Goal: Navigation & Orientation: Find specific page/section

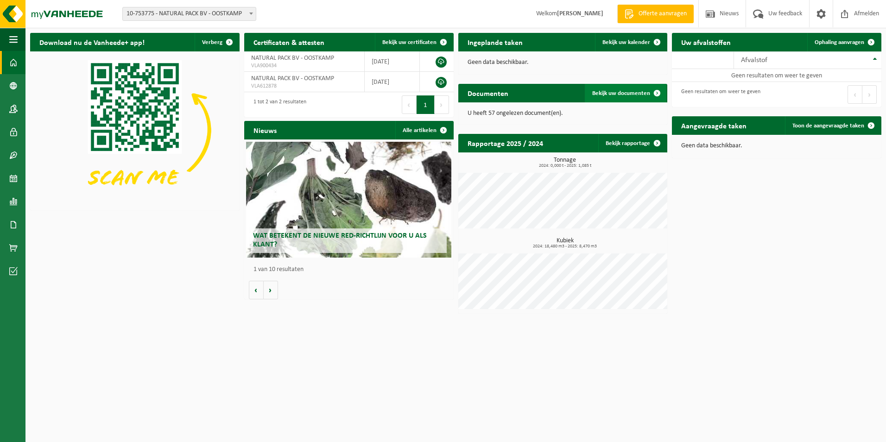
click at [625, 93] on span "Bekijk uw documenten" at bounding box center [621, 93] width 58 height 6
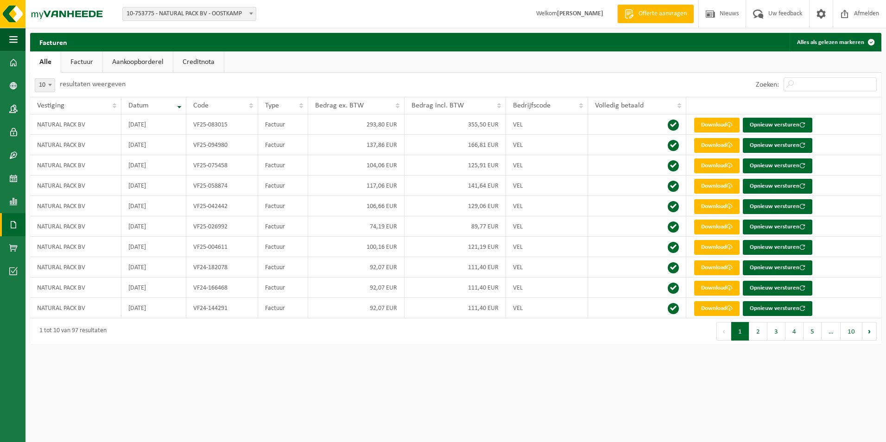
click at [583, 17] on strong "[PERSON_NAME]" at bounding box center [580, 13] width 46 height 7
click at [11, 63] on span at bounding box center [13, 62] width 8 height 23
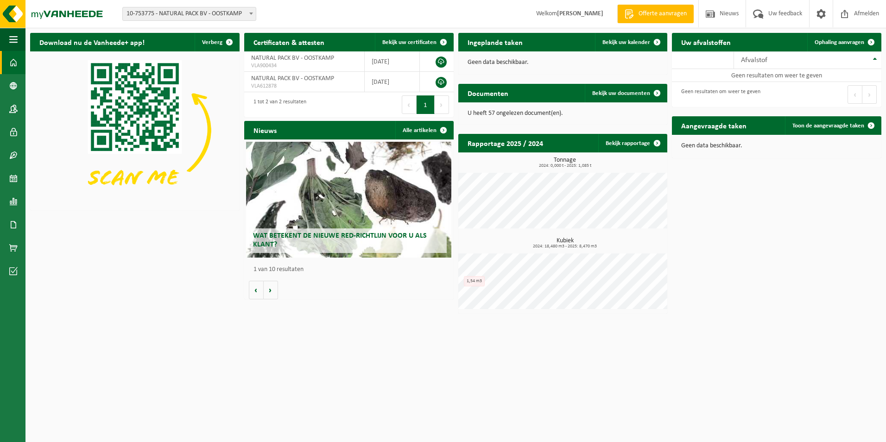
click at [392, 180] on div "Wat betekent de nieuwe RED-richtlijn voor u als klant?" at bounding box center [348, 200] width 205 height 116
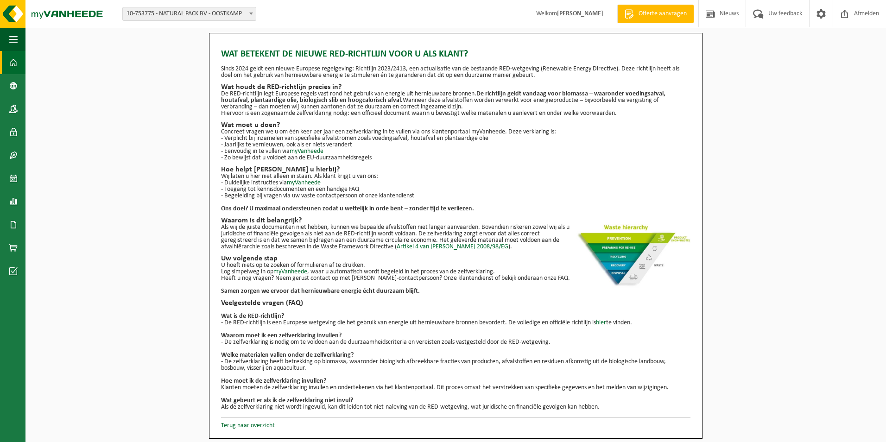
click at [14, 58] on span at bounding box center [13, 62] width 8 height 23
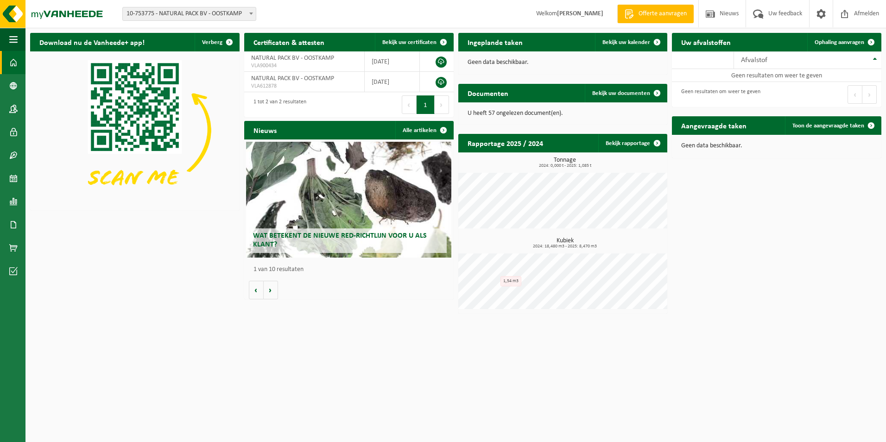
click at [389, 207] on div "Wat betekent de nieuwe RED-richtlijn voor u als klant?" at bounding box center [348, 200] width 205 height 116
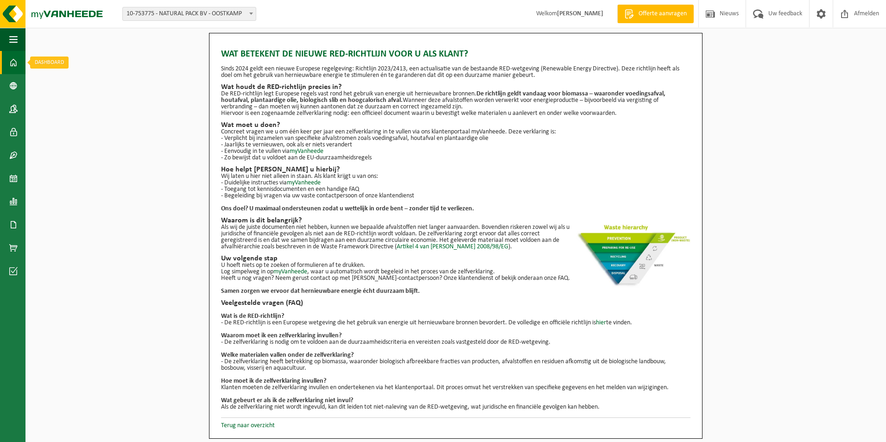
click at [15, 62] on span at bounding box center [13, 62] width 8 height 23
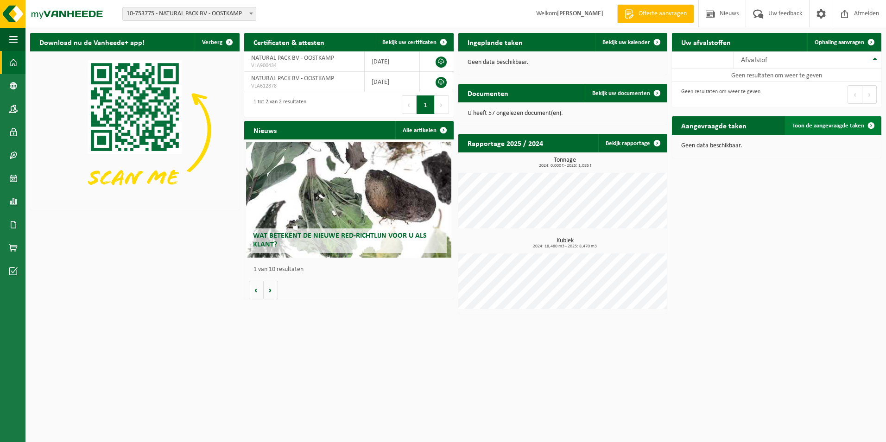
click at [809, 126] on span "Toon de aangevraagde taken" at bounding box center [828, 126] width 72 height 6
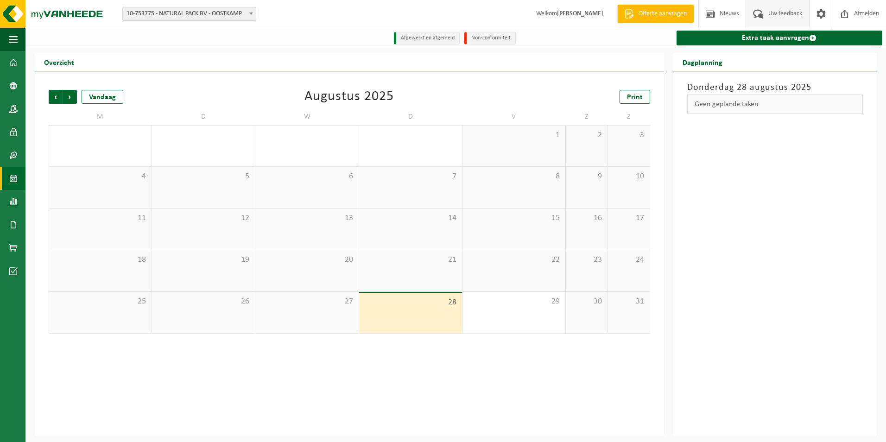
click at [766, 15] on span "Uw feedback" at bounding box center [785, 13] width 38 height 27
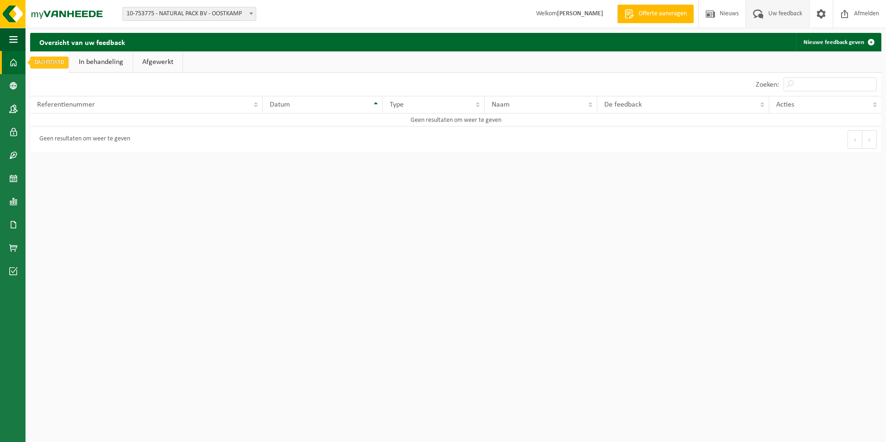
click at [15, 63] on span at bounding box center [13, 62] width 8 height 23
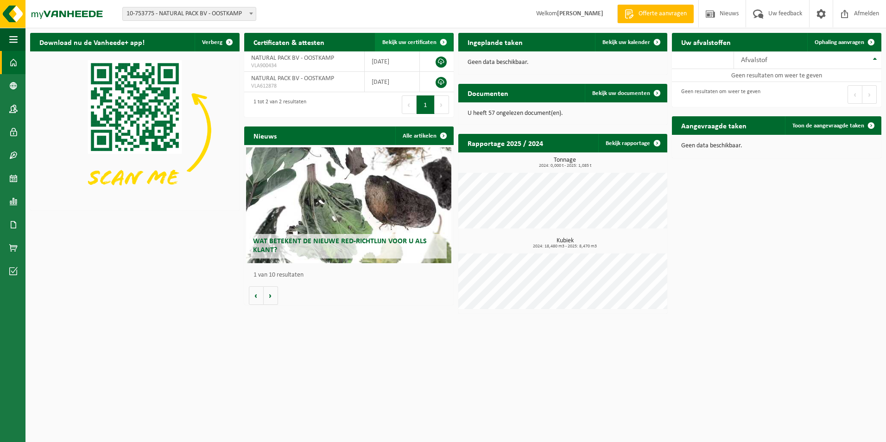
click at [424, 42] on span "Bekijk uw certificaten" at bounding box center [409, 42] width 54 height 6
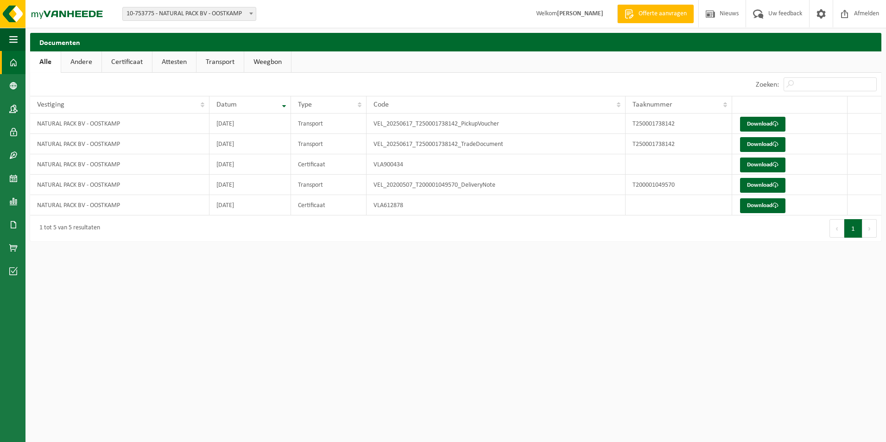
click at [11, 61] on span at bounding box center [13, 62] width 8 height 23
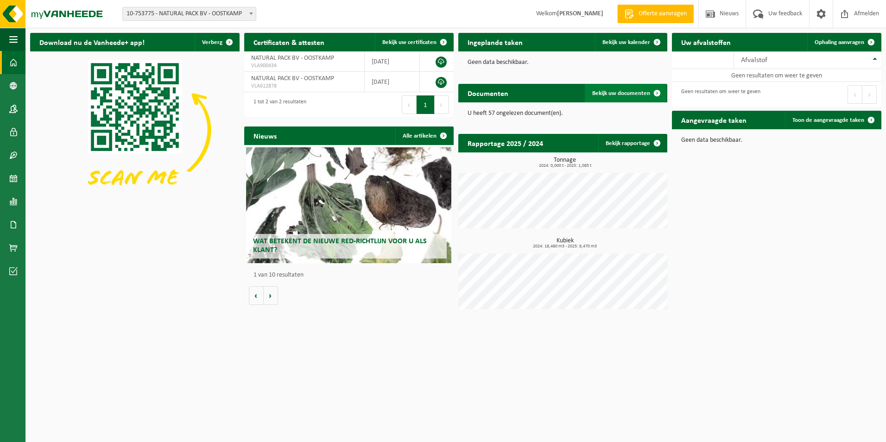
click at [640, 91] on span "Bekijk uw documenten" at bounding box center [621, 93] width 58 height 6
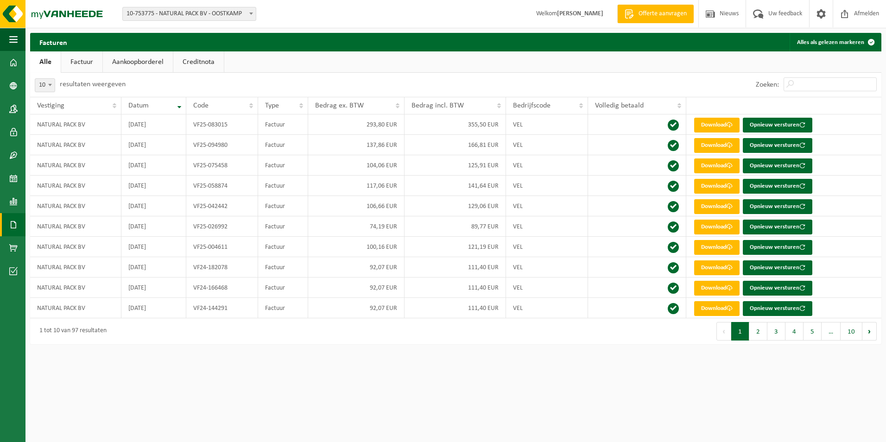
click at [150, 63] on link "Aankoopborderel" at bounding box center [138, 61] width 70 height 21
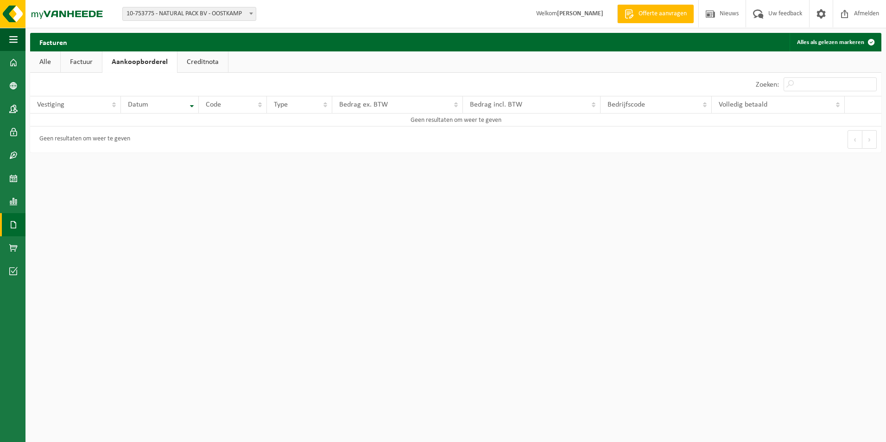
click at [52, 60] on link "Alle" at bounding box center [45, 61] width 30 height 21
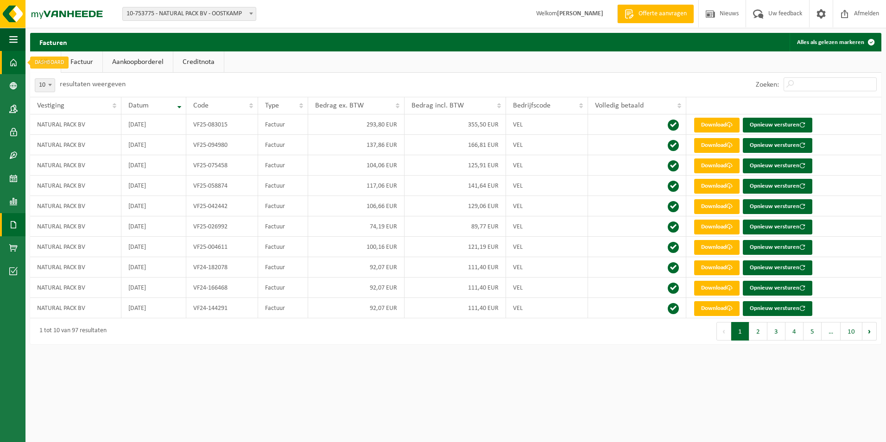
click at [21, 64] on link "Dashboard" at bounding box center [12, 62] width 25 height 23
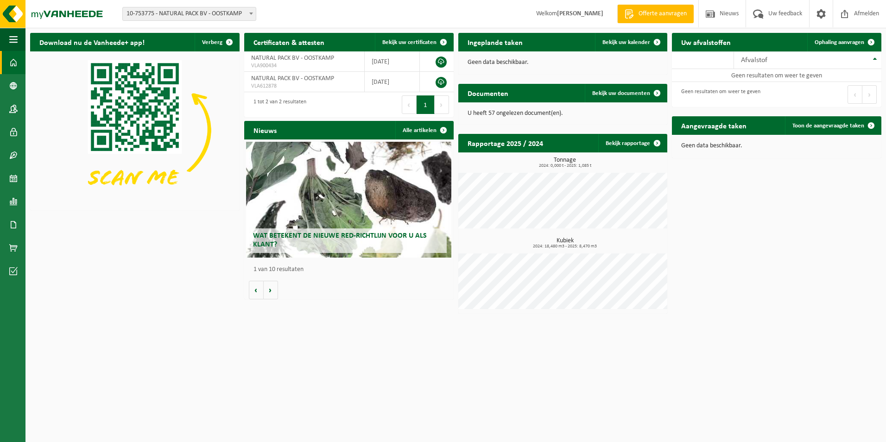
click at [386, 191] on div "Wat betekent de nieuwe RED-richtlijn voor u als klant?" at bounding box center [348, 200] width 205 height 116
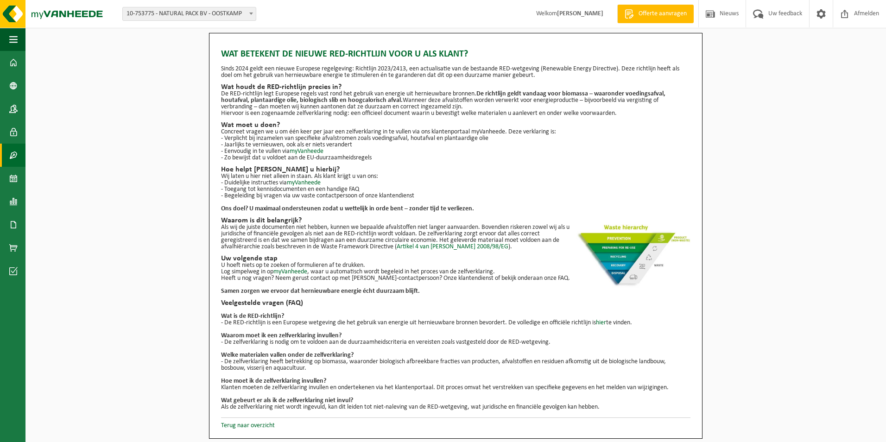
click at [19, 152] on link "Contracten" at bounding box center [12, 155] width 25 height 23
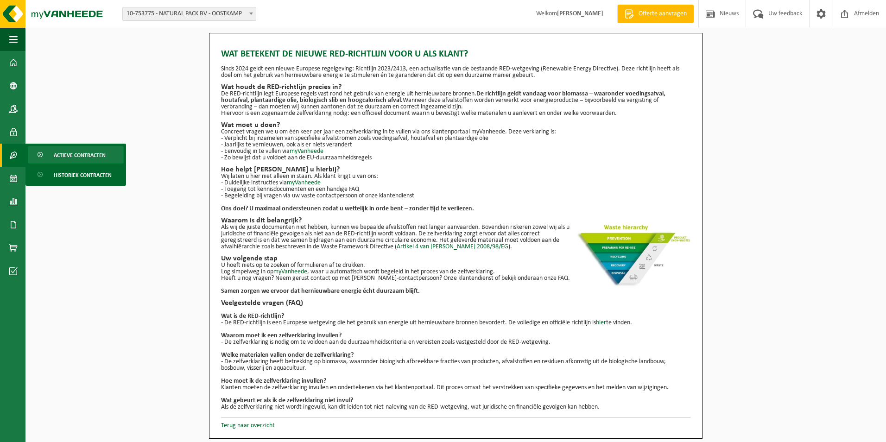
click at [76, 152] on span "Actieve contracten" at bounding box center [80, 155] width 52 height 18
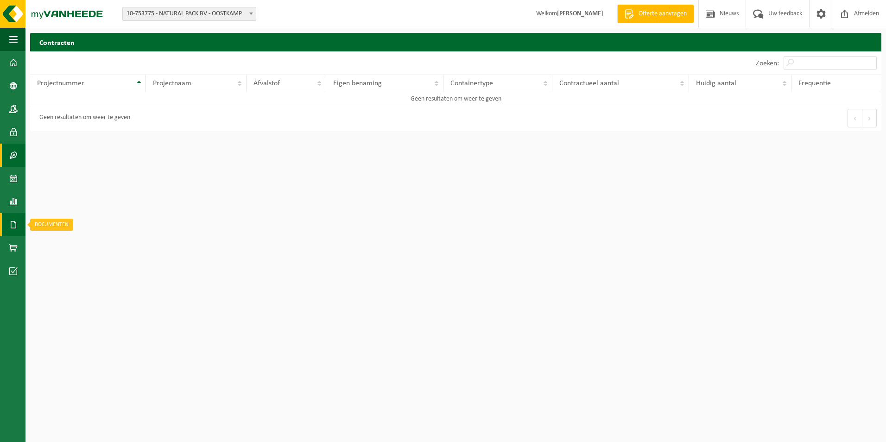
click at [10, 224] on span at bounding box center [13, 224] width 8 height 23
click at [69, 246] on span "Documenten" at bounding box center [71, 245] width 34 height 18
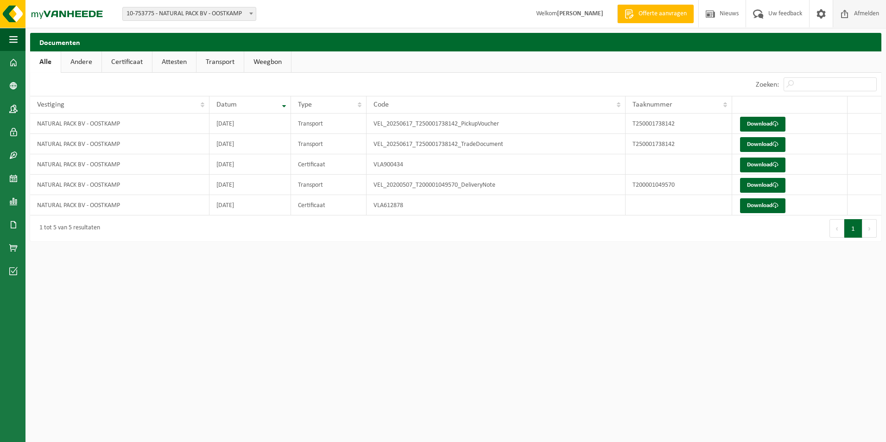
click at [853, 13] on span "Afmelden" at bounding box center [867, 13] width 30 height 27
